Goal: Information Seeking & Learning: Compare options

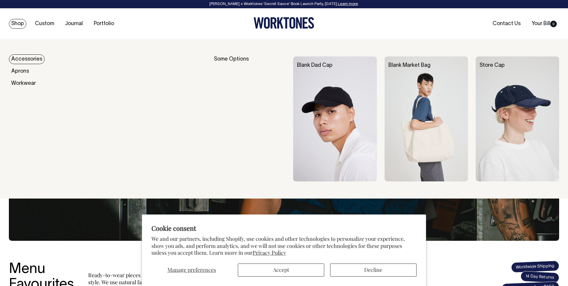
click at [22, 59] on link "Accessories" at bounding box center [27, 59] width 36 height 10
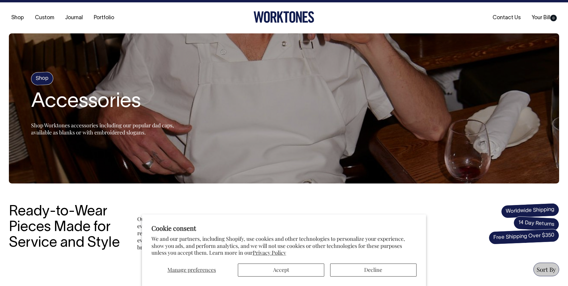
scroll to position [6, 0]
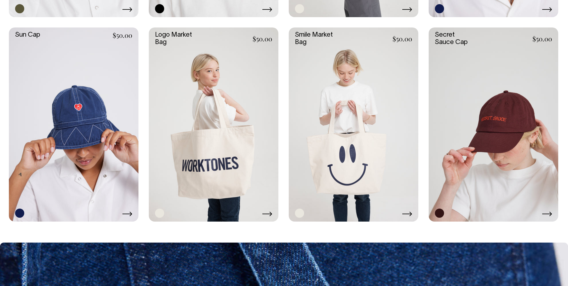
scroll to position [676, 0]
click at [525, 110] on link at bounding box center [494, 125] width 130 height 194
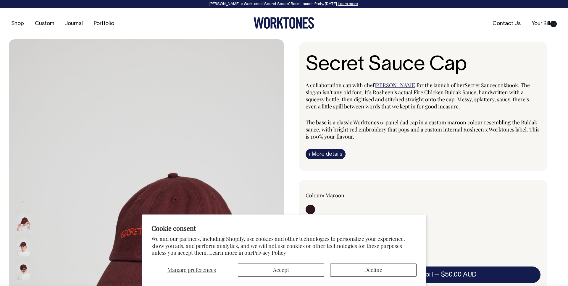
click at [292, 263] on div "Manage preferences Accept Decline" at bounding box center [284, 268] width 265 height 17
drag, startPoint x: 294, startPoint y: 272, endPoint x: 333, endPoint y: 236, distance: 53.0
click at [295, 272] on button "Accept" at bounding box center [281, 270] width 86 height 13
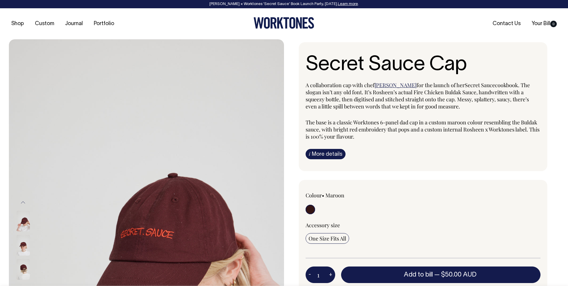
click at [42, 29] on div "Shop Custom Journal Portfolio Contact Us Your Bill 0" at bounding box center [284, 23] width 568 height 31
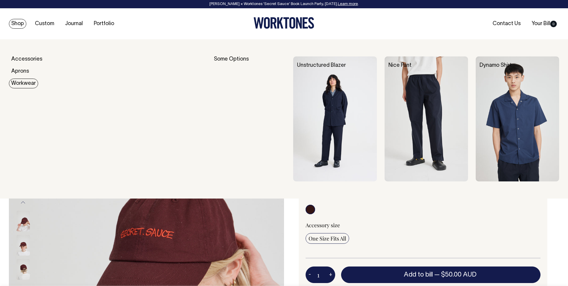
click at [300, 87] on img at bounding box center [334, 119] width 83 height 125
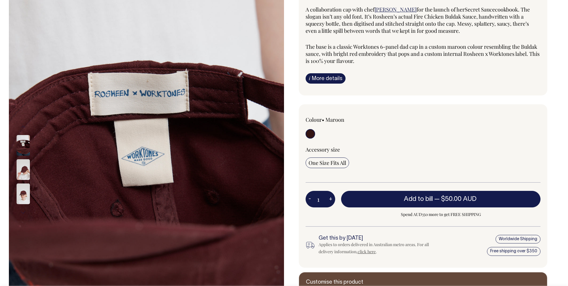
scroll to position [76, 0]
click at [318, 80] on link "i More details" at bounding box center [326, 78] width 40 height 10
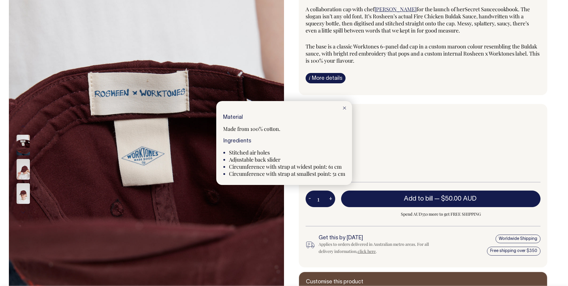
click at [322, 74] on div at bounding box center [284, 143] width 568 height 286
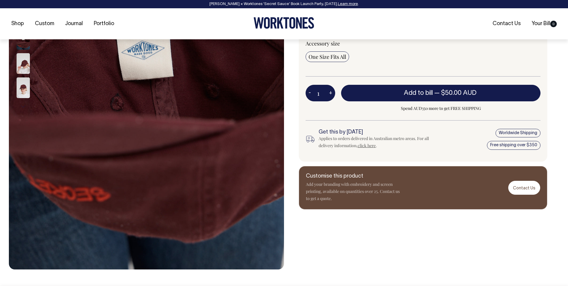
scroll to position [183, 0]
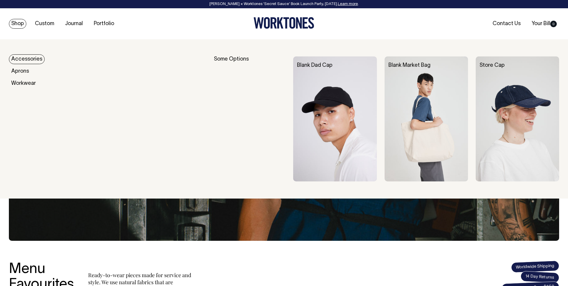
click at [32, 62] on link "Accessories" at bounding box center [27, 59] width 36 height 10
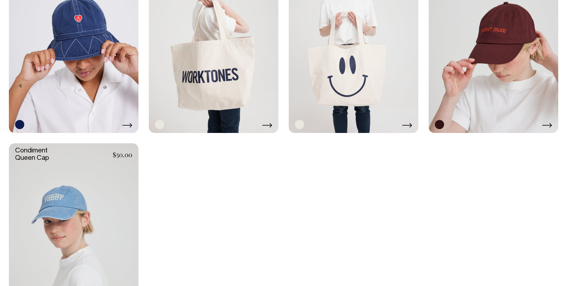
click at [32, 62] on link at bounding box center [74, 36] width 130 height 194
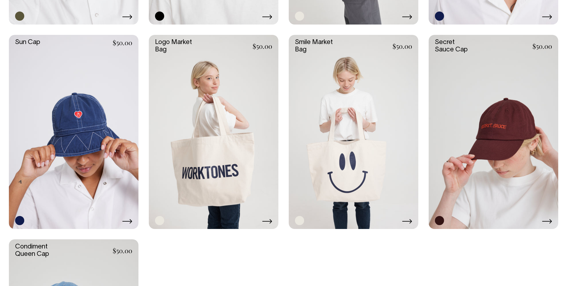
scroll to position [663, 0]
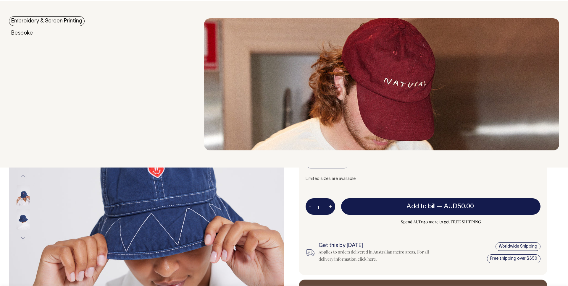
scroll to position [120, 0]
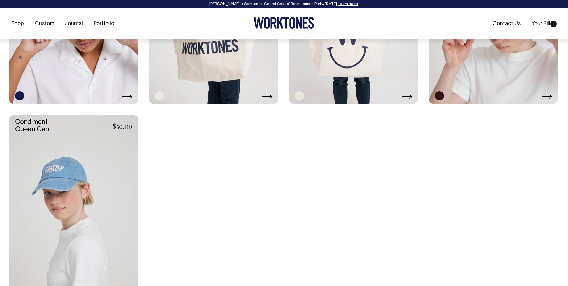
click at [70, 188] on link at bounding box center [74, 212] width 130 height 194
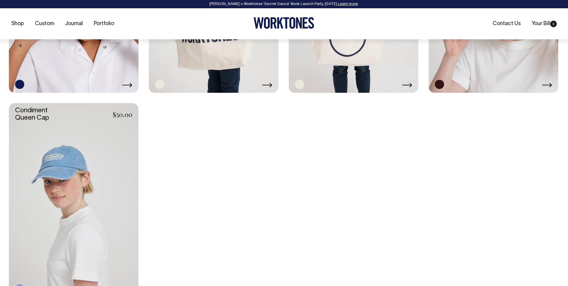
scroll to position [806, 0]
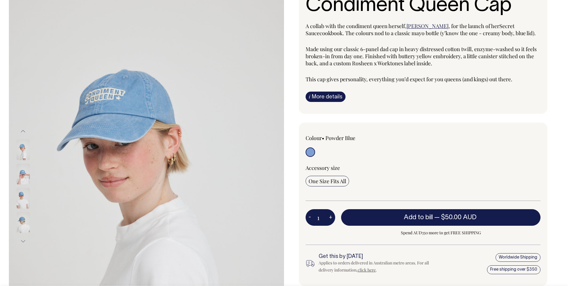
scroll to position [59, 0]
click at [22, 243] on button "Next" at bounding box center [23, 241] width 9 height 13
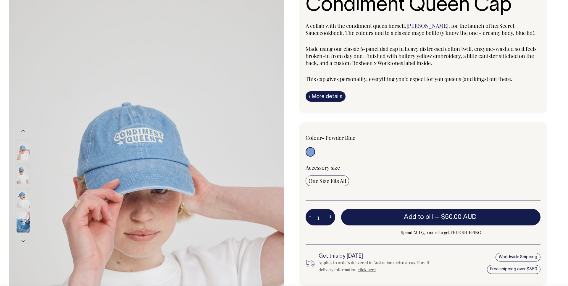
click at [22, 243] on button "Next" at bounding box center [23, 241] width 9 height 13
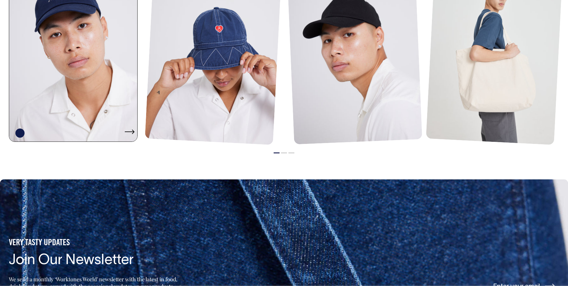
scroll to position [585, 0]
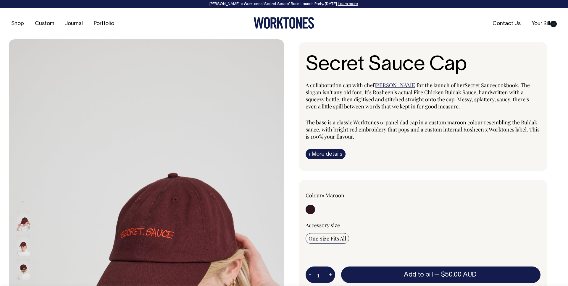
click at [324, 152] on link "i More details" at bounding box center [326, 154] width 40 height 10
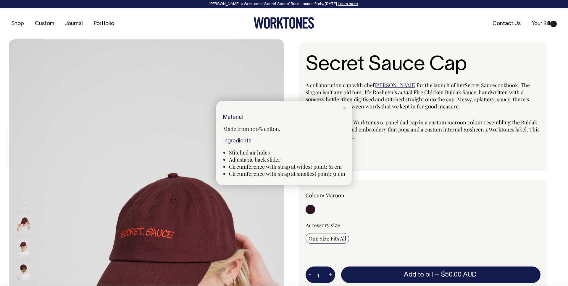
click at [346, 108] on icon at bounding box center [344, 108] width 3 height 3
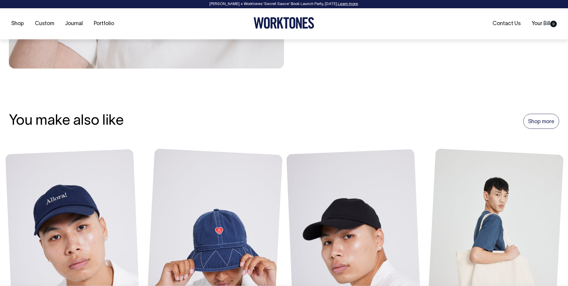
scroll to position [384, 0]
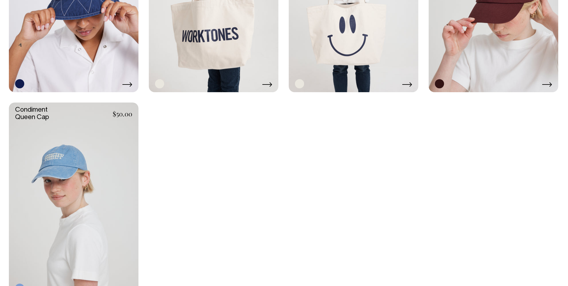
click at [21, 169] on link at bounding box center [74, 200] width 130 height 194
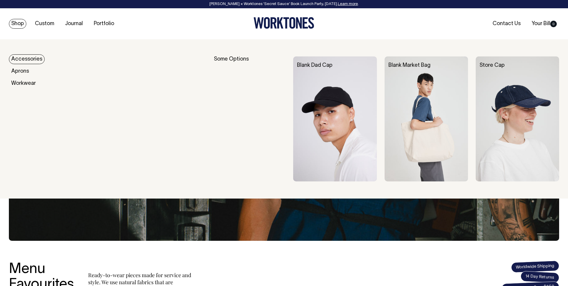
click at [31, 59] on link "Accessories" at bounding box center [27, 59] width 36 height 10
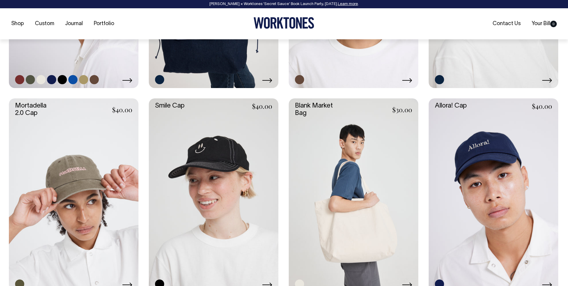
scroll to position [401, 0]
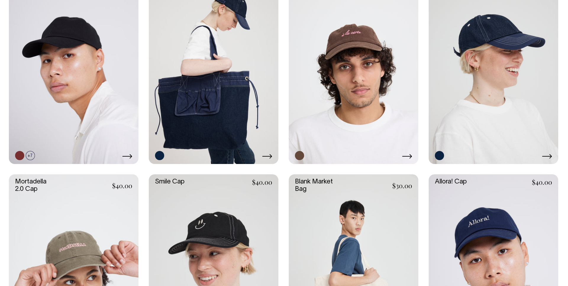
click at [353, 66] on link at bounding box center [354, 67] width 130 height 194
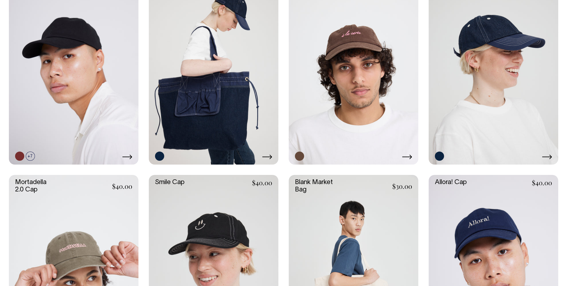
click at [486, 219] on link at bounding box center [494, 272] width 130 height 194
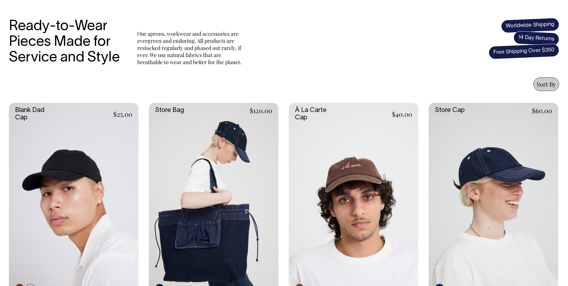
scroll to position [190, 0]
